Goal: Information Seeking & Learning: Check status

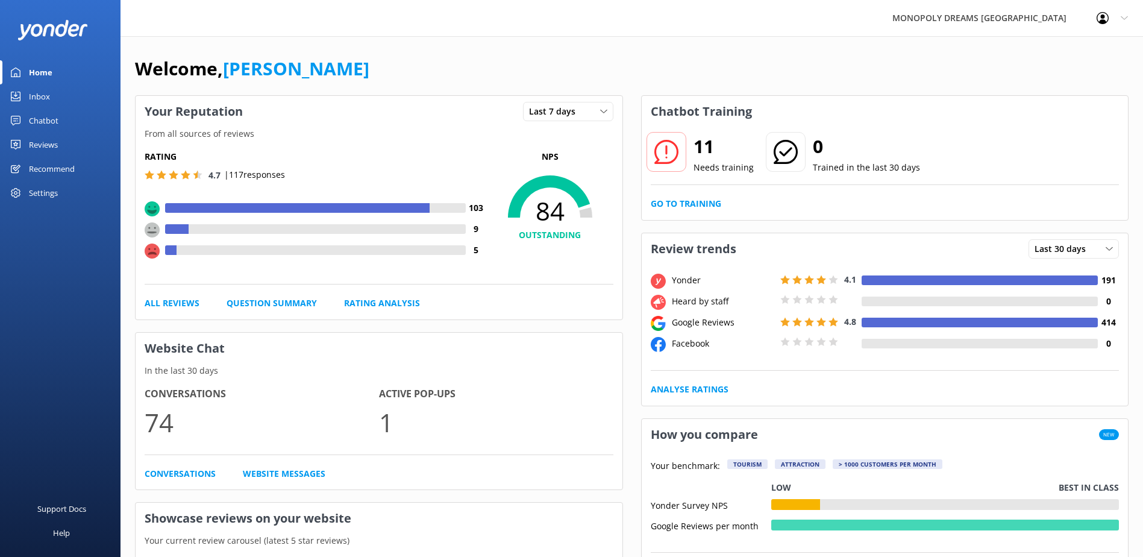
click at [60, 145] on link "Reviews" at bounding box center [60, 145] width 120 height 24
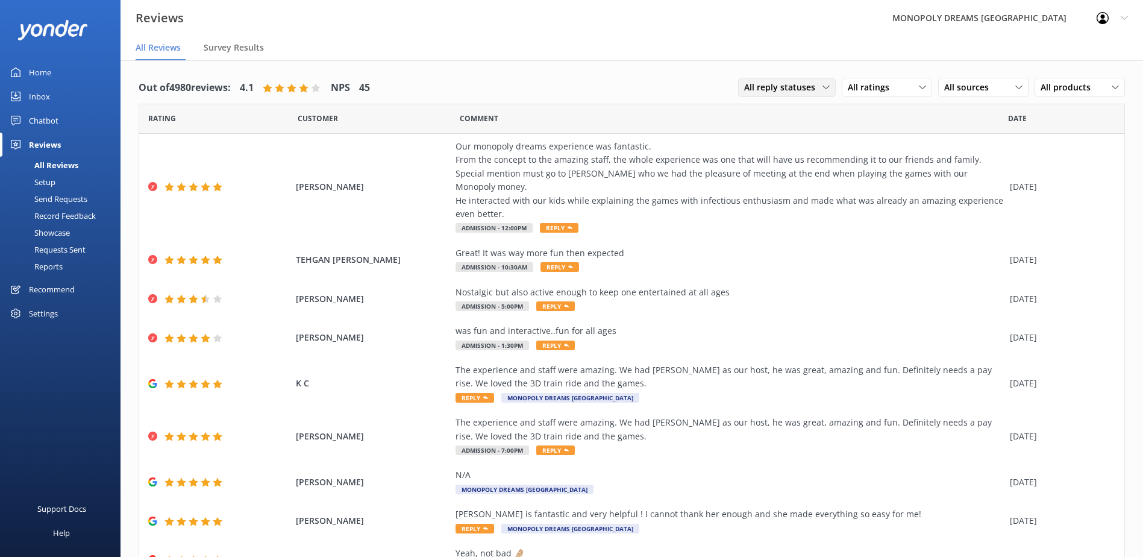
click at [772, 84] on span "All reply statuses" at bounding box center [783, 87] width 78 height 13
click at [890, 88] on div "All ratings" at bounding box center [887, 87] width 84 height 13
click at [867, 186] on div "Detractors" at bounding box center [886, 186] width 55 height 12
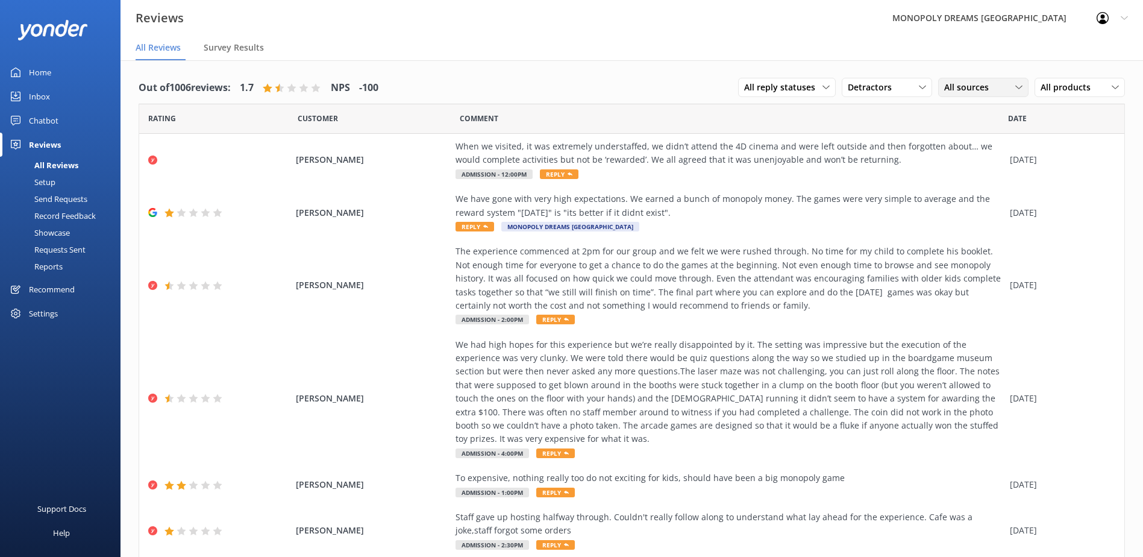
drag, startPoint x: 969, startPoint y: 105, endPoint x: 976, endPoint y: 87, distance: 19.5
click at [970, 105] on div "Comment" at bounding box center [734, 119] width 548 height 30
click at [976, 86] on span "All sources" at bounding box center [970, 87] width 52 height 13
click at [965, 128] on link "Yonder survey" at bounding box center [992, 137] width 107 height 24
